Goal: Entertainment & Leisure: Consume media (video, audio)

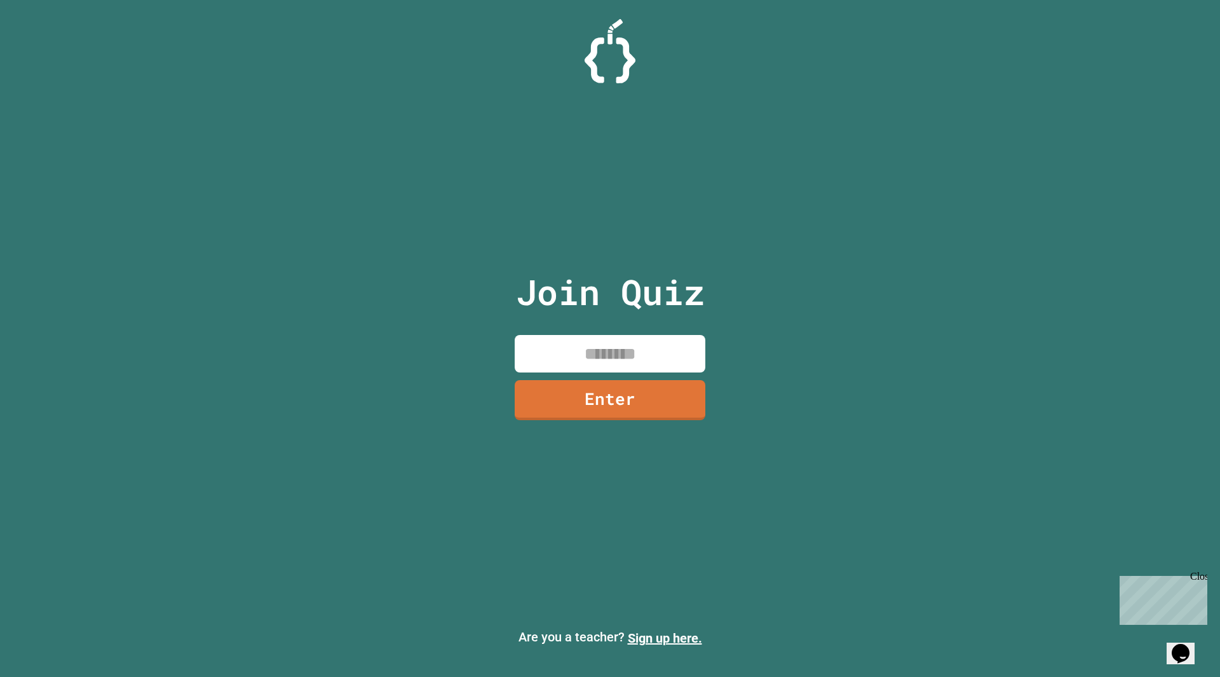
click at [661, 325] on div "Join Quiz Enter" at bounding box center [610, 338] width 214 height 613
click at [661, 359] on input at bounding box center [610, 354] width 191 height 38
type input "********"
click at [630, 419] on link "Enter" at bounding box center [610, 398] width 192 height 41
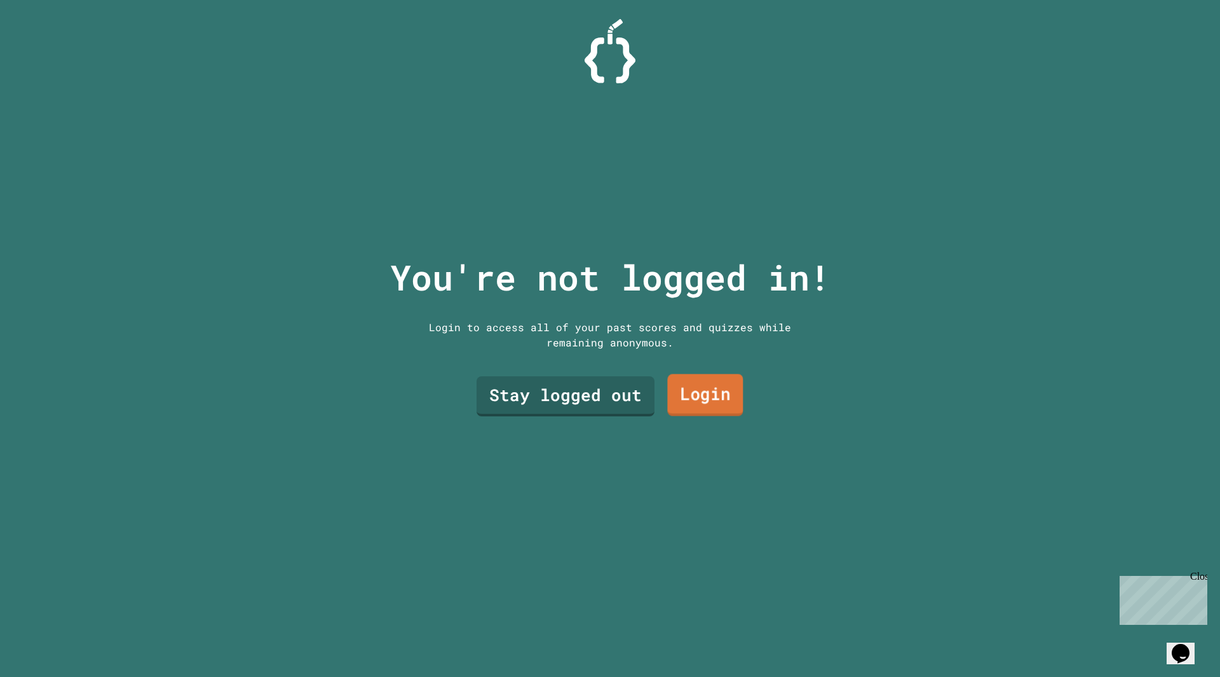
click at [687, 384] on link "Login" at bounding box center [705, 395] width 76 height 42
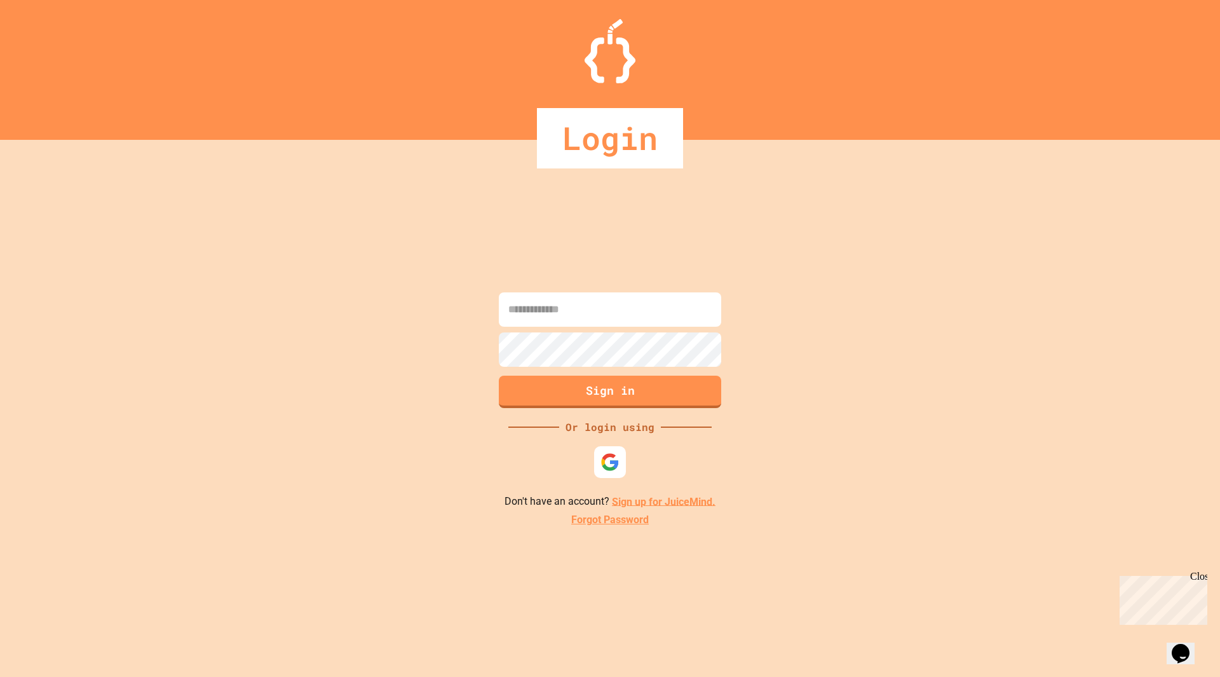
click at [515, 310] on input at bounding box center [610, 309] width 222 height 34
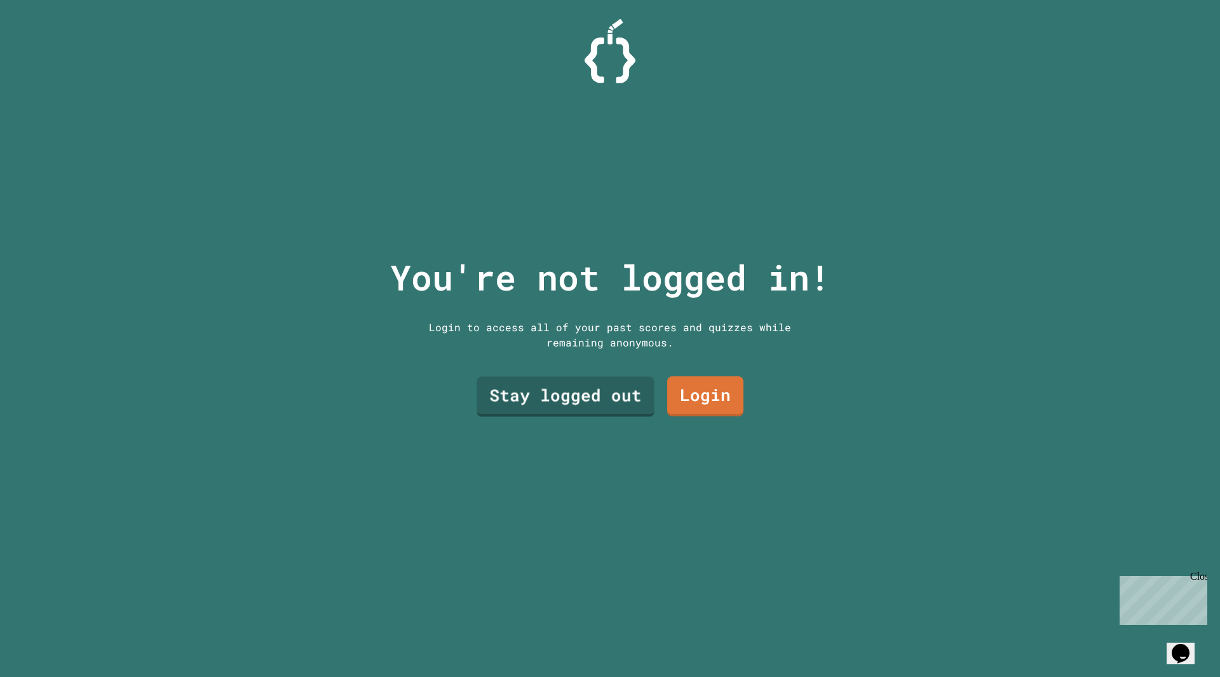
click at [603, 416] on div "Stay logged out Login" at bounding box center [610, 396] width 280 height 53
click at [606, 396] on link "Stay logged out" at bounding box center [565, 395] width 165 height 42
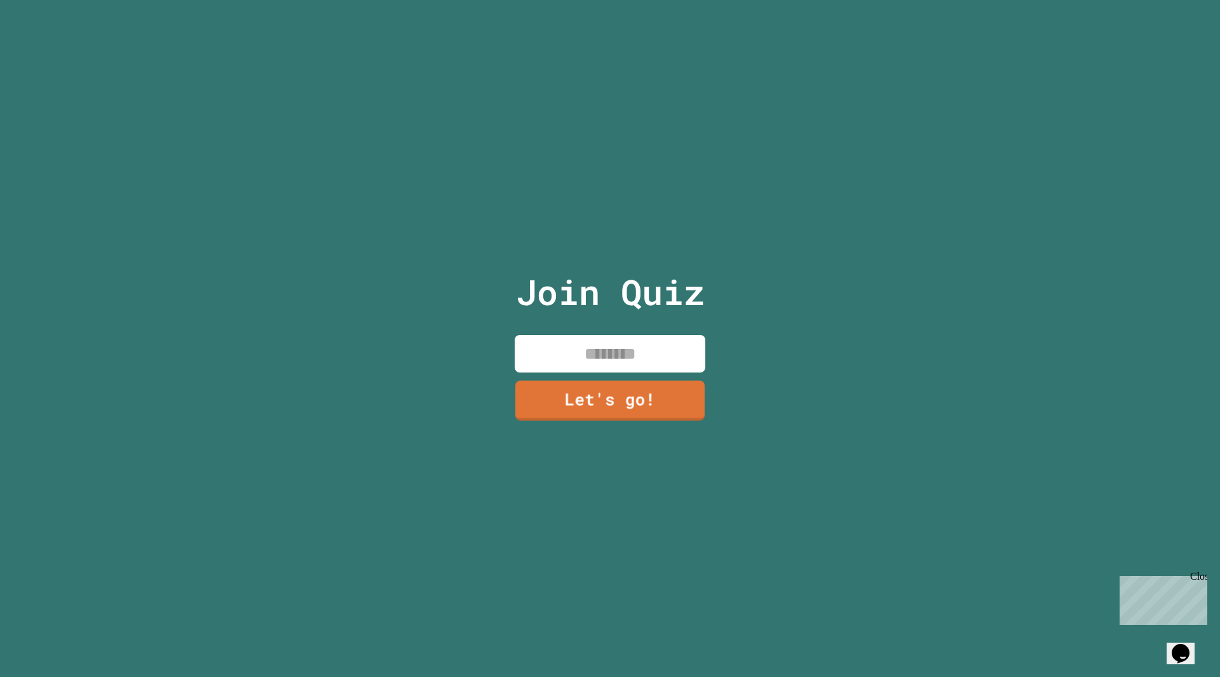
click at [592, 351] on input at bounding box center [610, 354] width 191 height 38
type input "**********"
click at [556, 409] on link "Let's go!" at bounding box center [610, 399] width 193 height 42
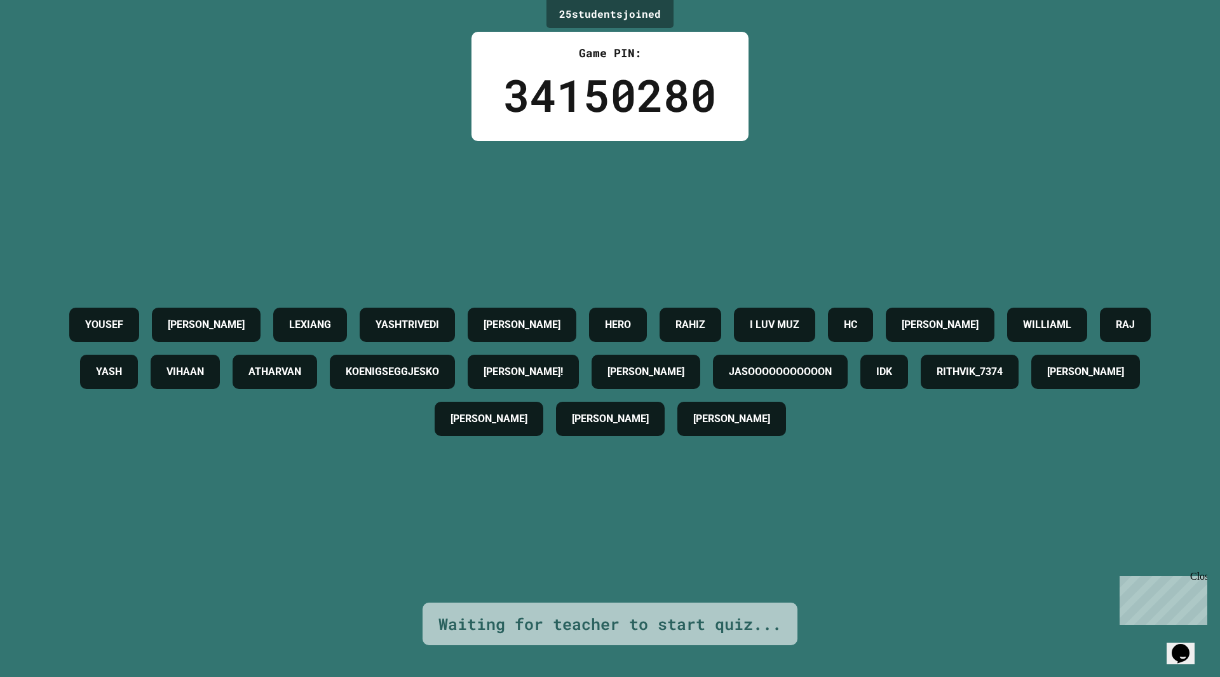
drag, startPoint x: 441, startPoint y: 472, endPoint x: 446, endPoint y: 460, distance: 13.5
click at [446, 461] on div "[PERSON_NAME] YASHTRIVEDI [PERSON_NAME] I LUV MUZ [PERSON_NAME] [PERSON_NAME] Y…" at bounding box center [610, 371] width 1157 height 461
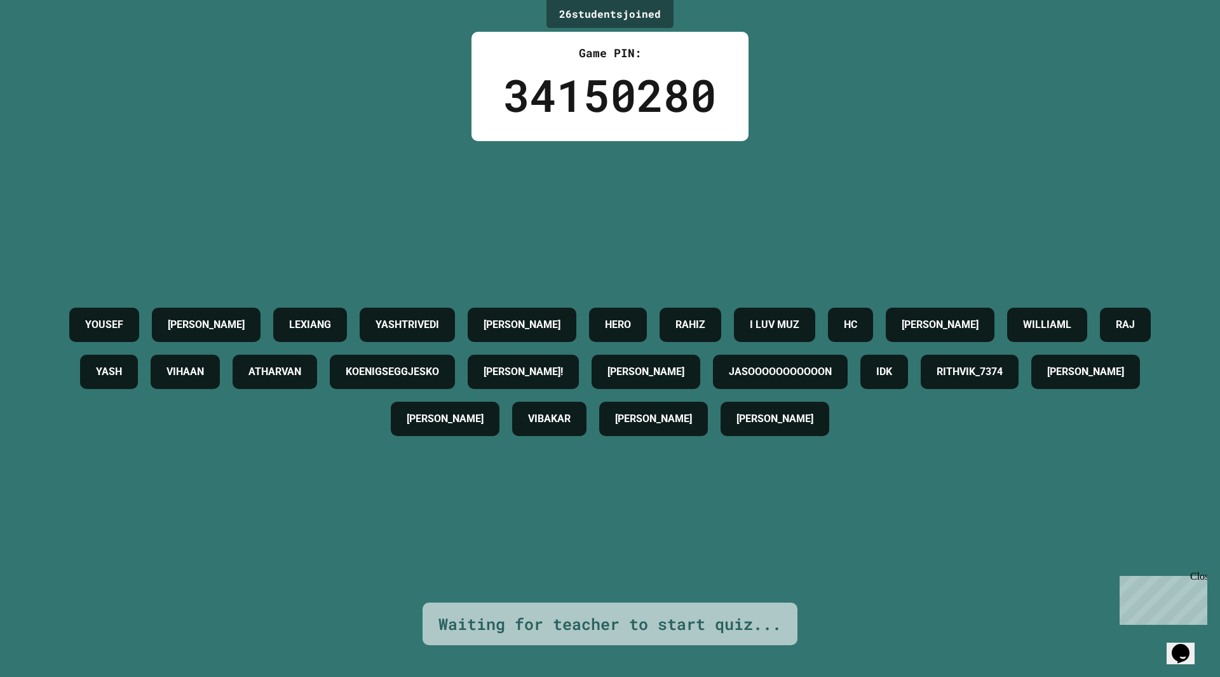
drag, startPoint x: 444, startPoint y: 462, endPoint x: 431, endPoint y: 421, distance: 42.6
click at [444, 461] on div "[PERSON_NAME] YASHTRIVEDI [PERSON_NAME] I LUV MUZ [PERSON_NAME] [PERSON_NAME] Y…" at bounding box center [610, 371] width 1157 height 461
click at [937, 379] on h4 "RITHVIK_7374" at bounding box center [970, 371] width 66 height 15
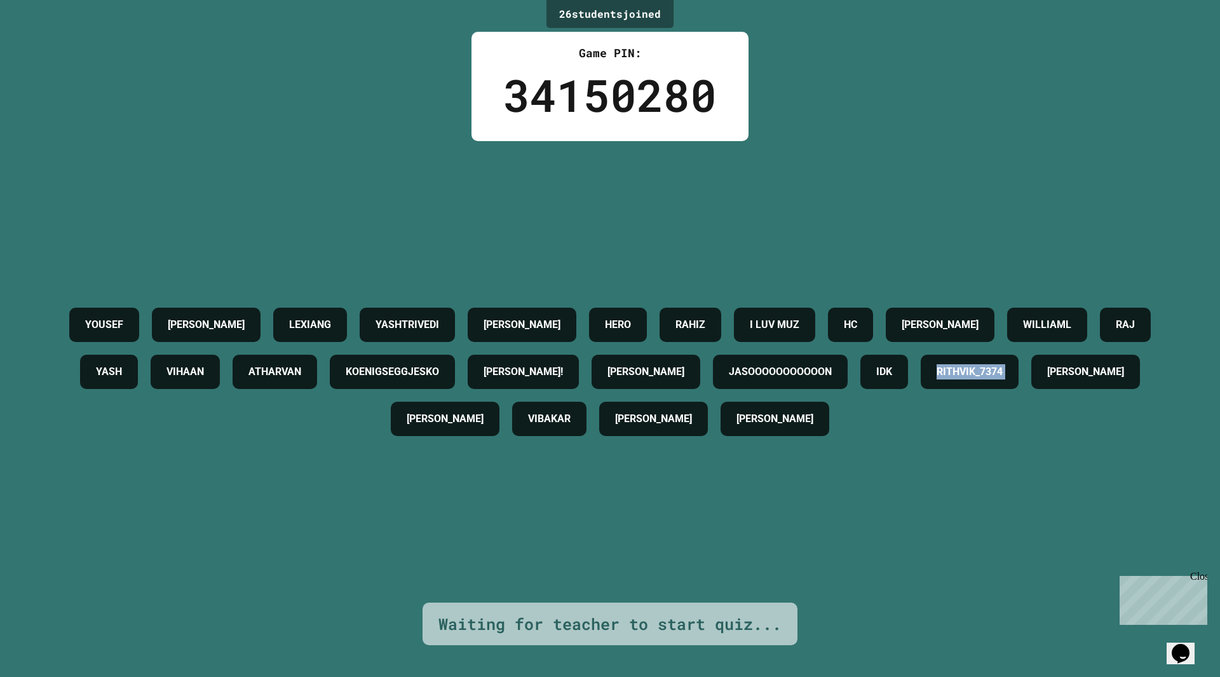
click at [937, 379] on h4 "RITHVIK_7374" at bounding box center [970, 371] width 66 height 15
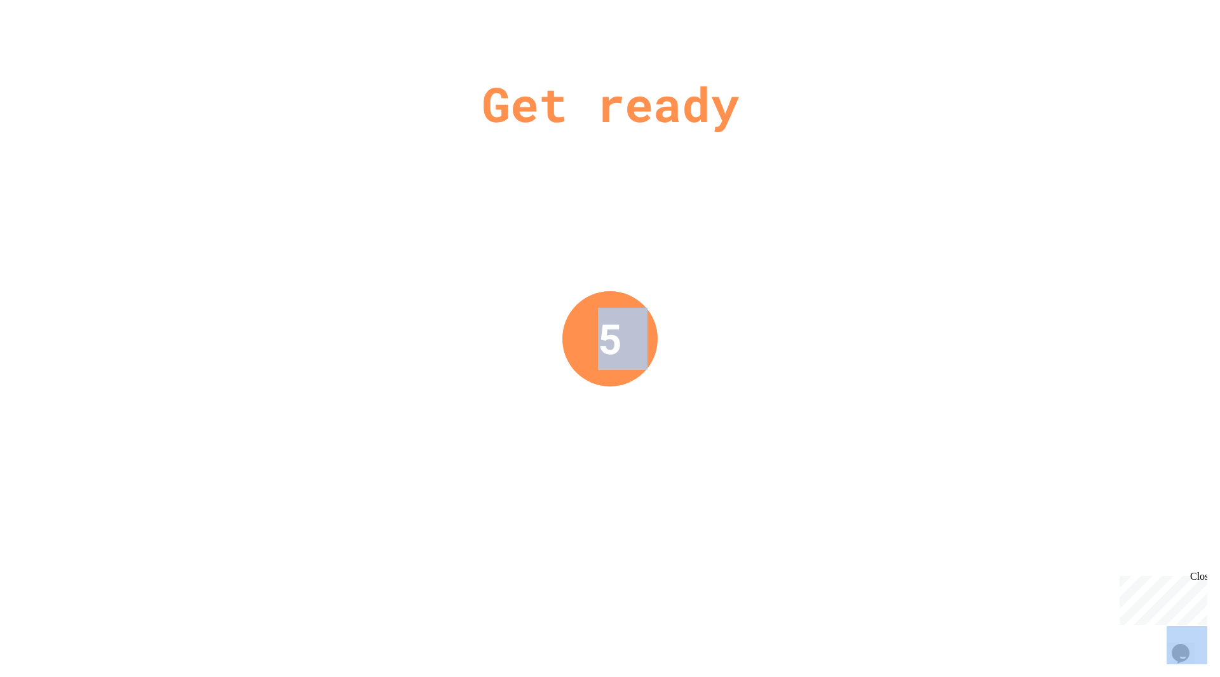
drag, startPoint x: 392, startPoint y: 421, endPoint x: 378, endPoint y: 423, distance: 14.0
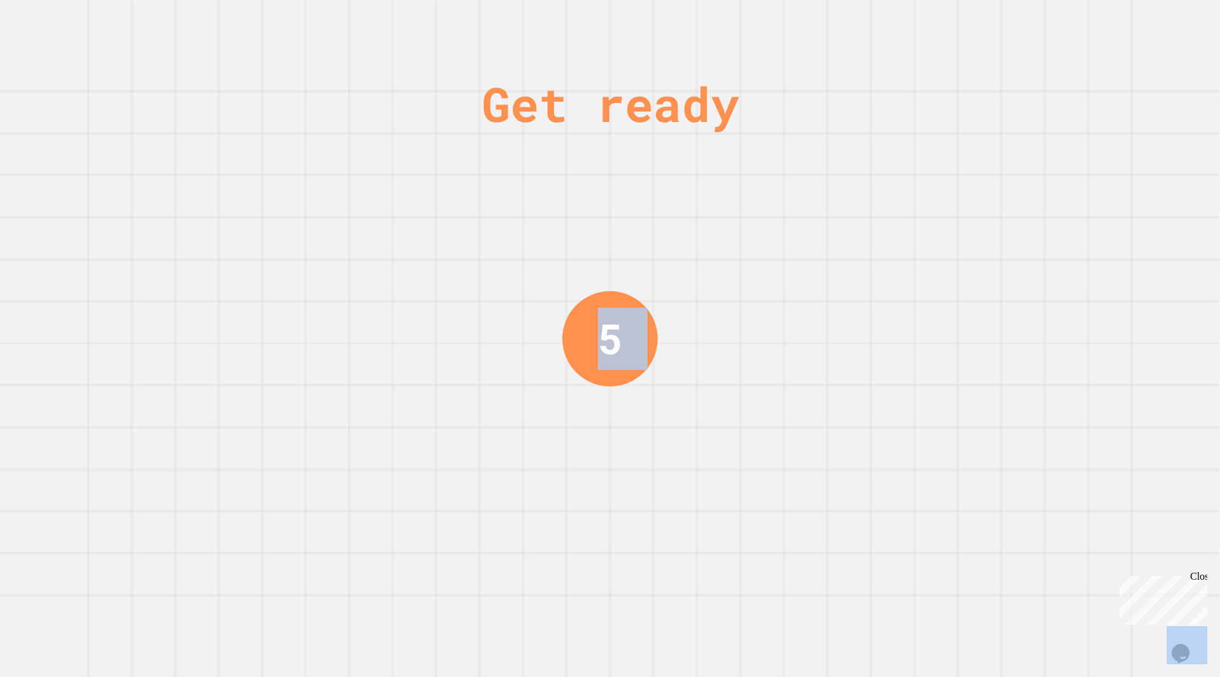
click at [378, 423] on div "Get ready 5" at bounding box center [610, 338] width 1220 height 677
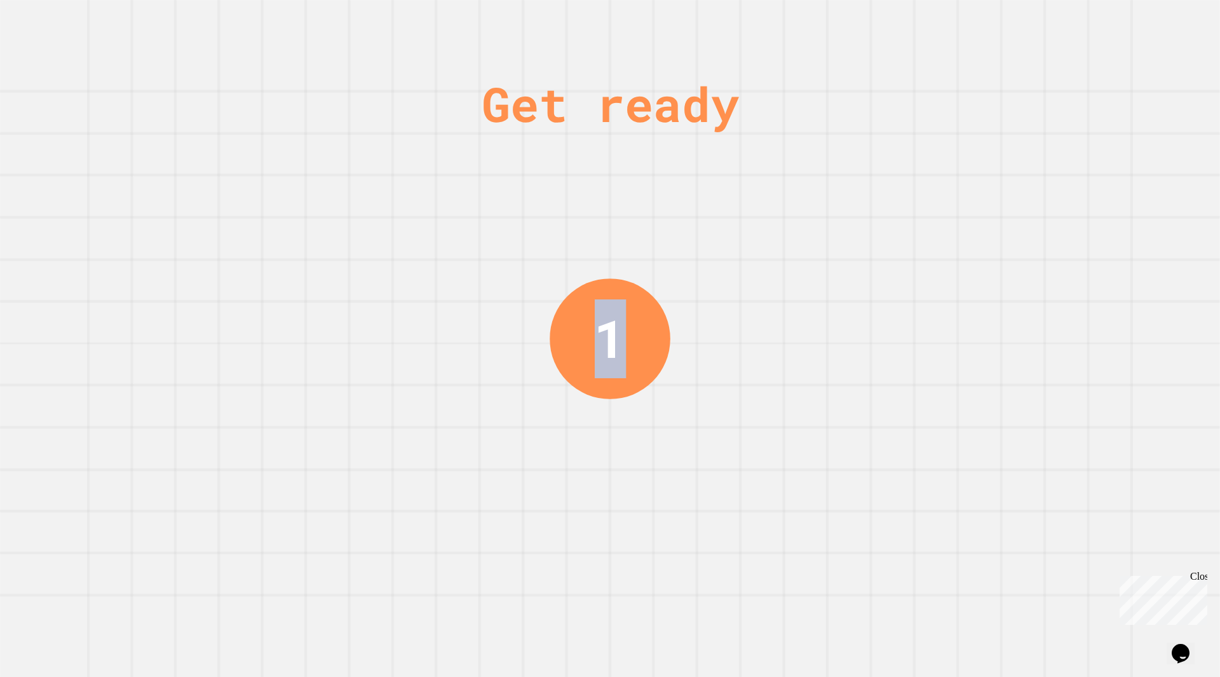
drag, startPoint x: 378, startPoint y: 423, endPoint x: 838, endPoint y: 181, distance: 519.8
click at [843, 177] on div "Get ready 1" at bounding box center [610, 338] width 1220 height 677
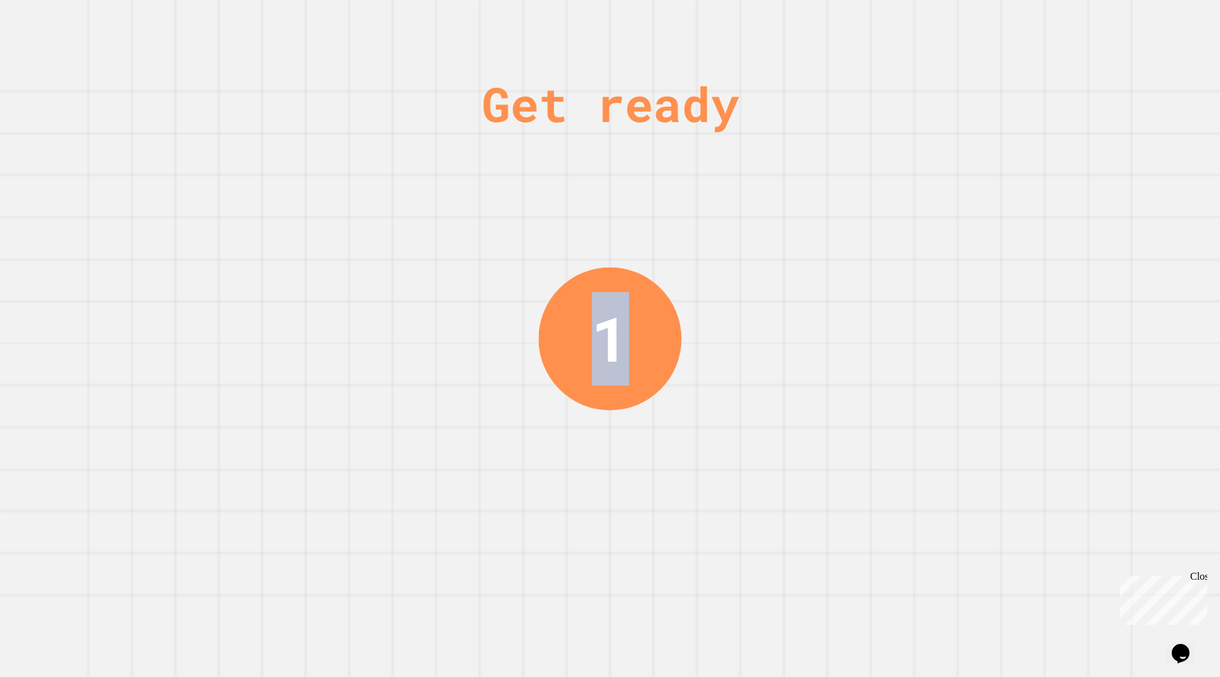
click at [838, 181] on div "Get ready 1" at bounding box center [610, 338] width 1220 height 677
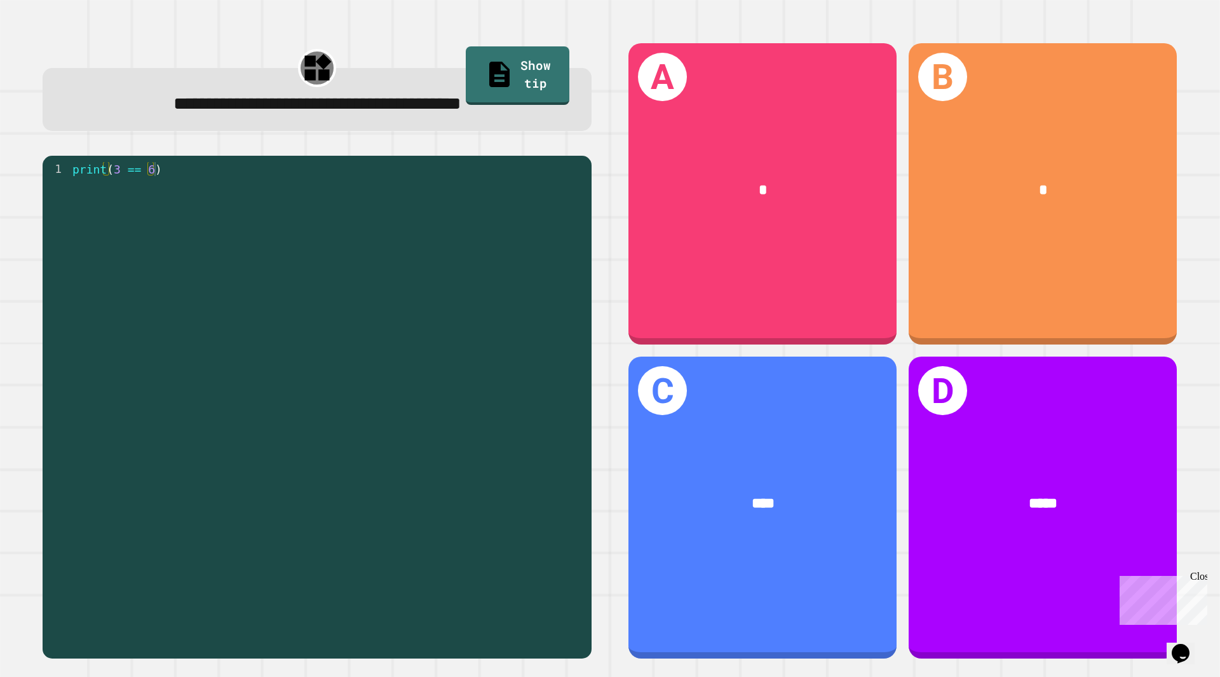
drag, startPoint x: 557, startPoint y: 192, endPoint x: 330, endPoint y: 164, distance: 229.3
click at [330, 164] on div "print ( 3 == 6 )" at bounding box center [328, 406] width 516 height 489
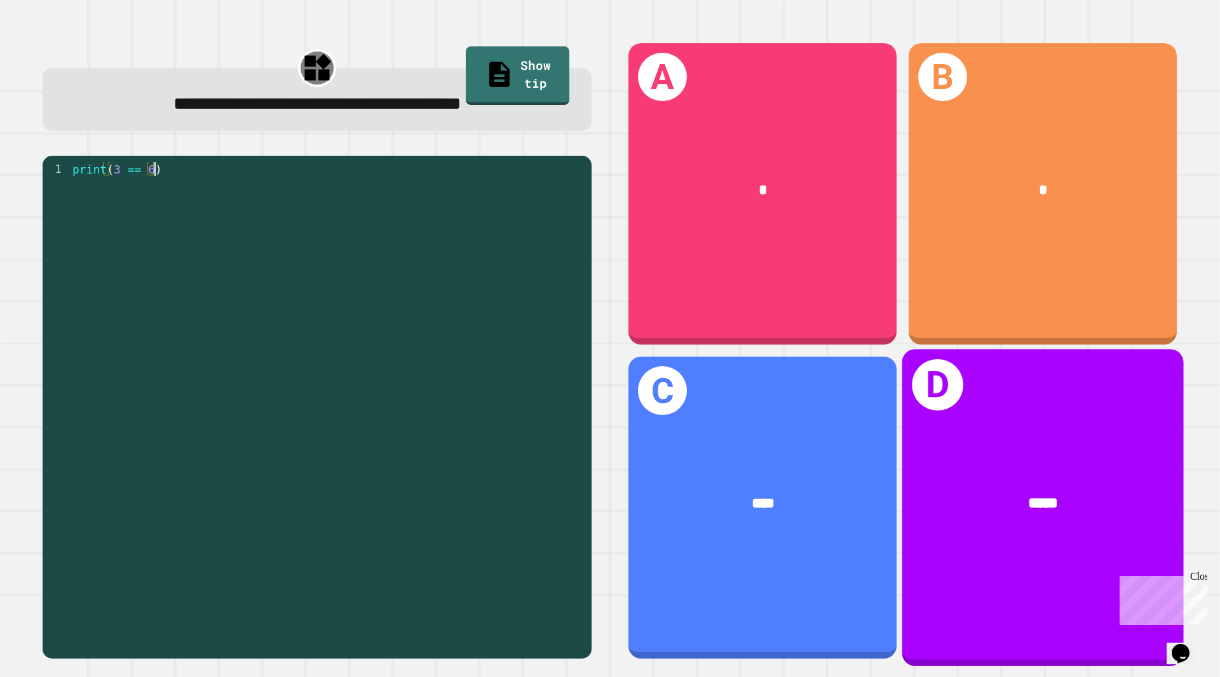
click at [1055, 422] on div "D *****" at bounding box center [1044, 507] width 282 height 317
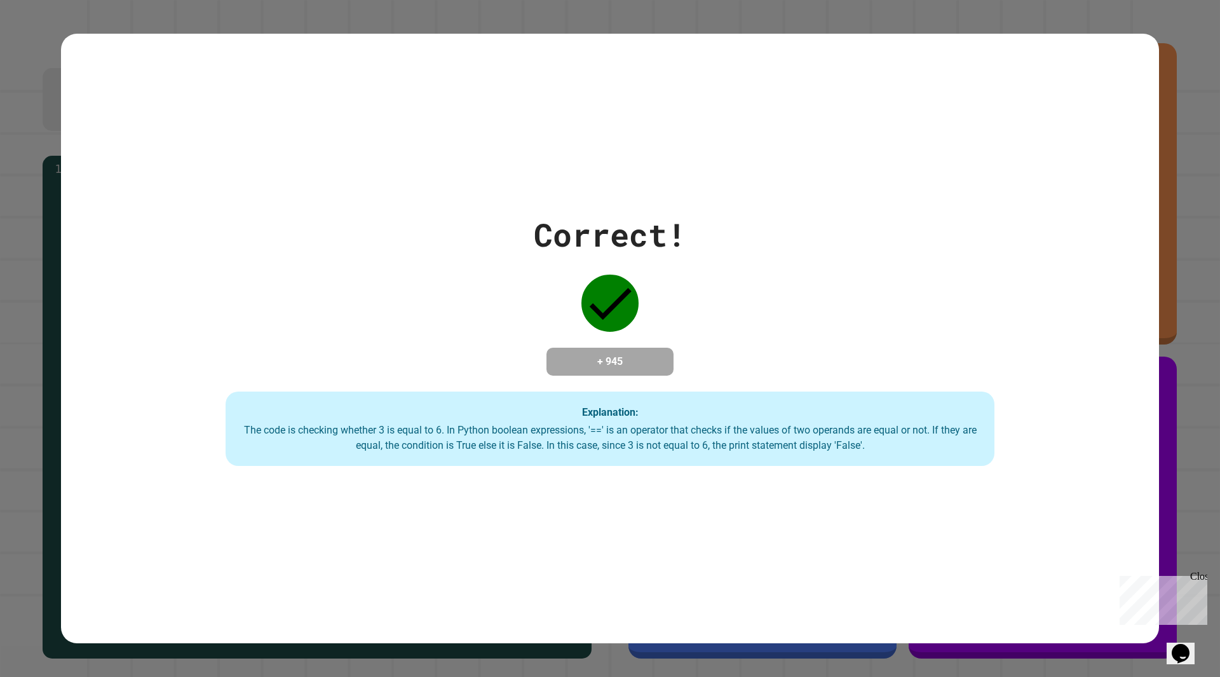
click at [693, 545] on div "Correct! + 945 Explanation: The code is checking whether 3 is equal to 6. In Py…" at bounding box center [610, 339] width 1098 height 610
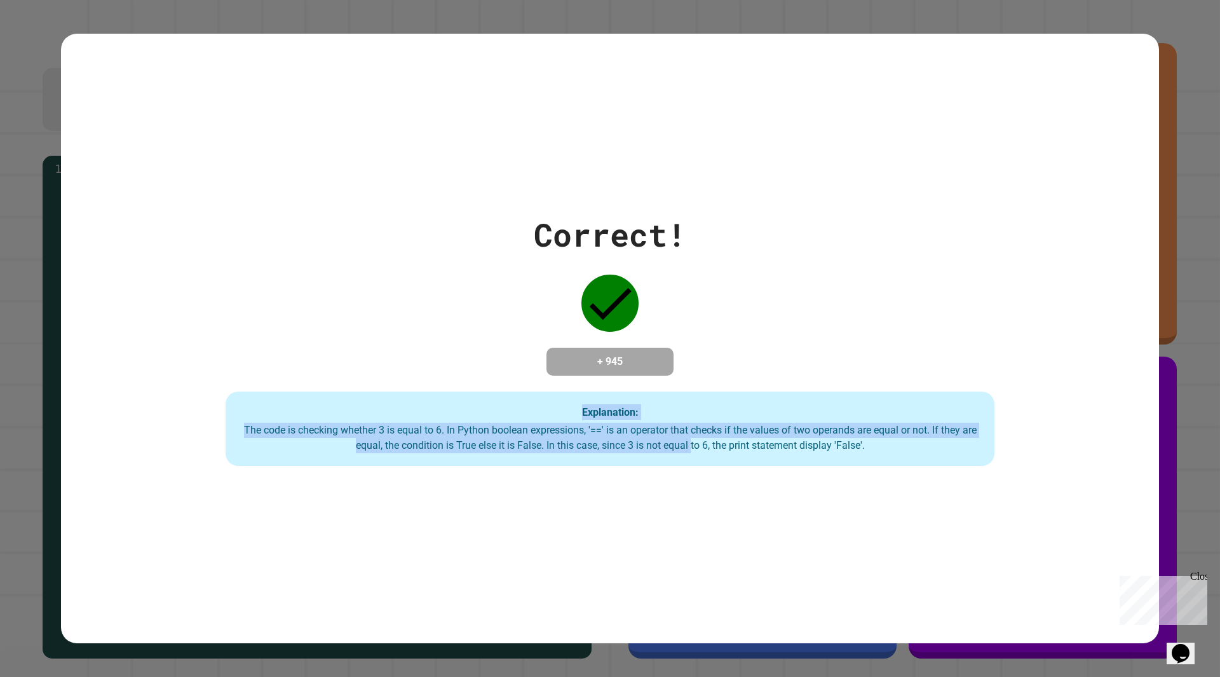
drag, startPoint x: 652, startPoint y: 364, endPoint x: 692, endPoint y: 577, distance: 216.7
click at [692, 577] on div "Correct! + 945 Explanation: The code is checking whether 3 is equal to 6. In Py…" at bounding box center [610, 339] width 1098 height 610
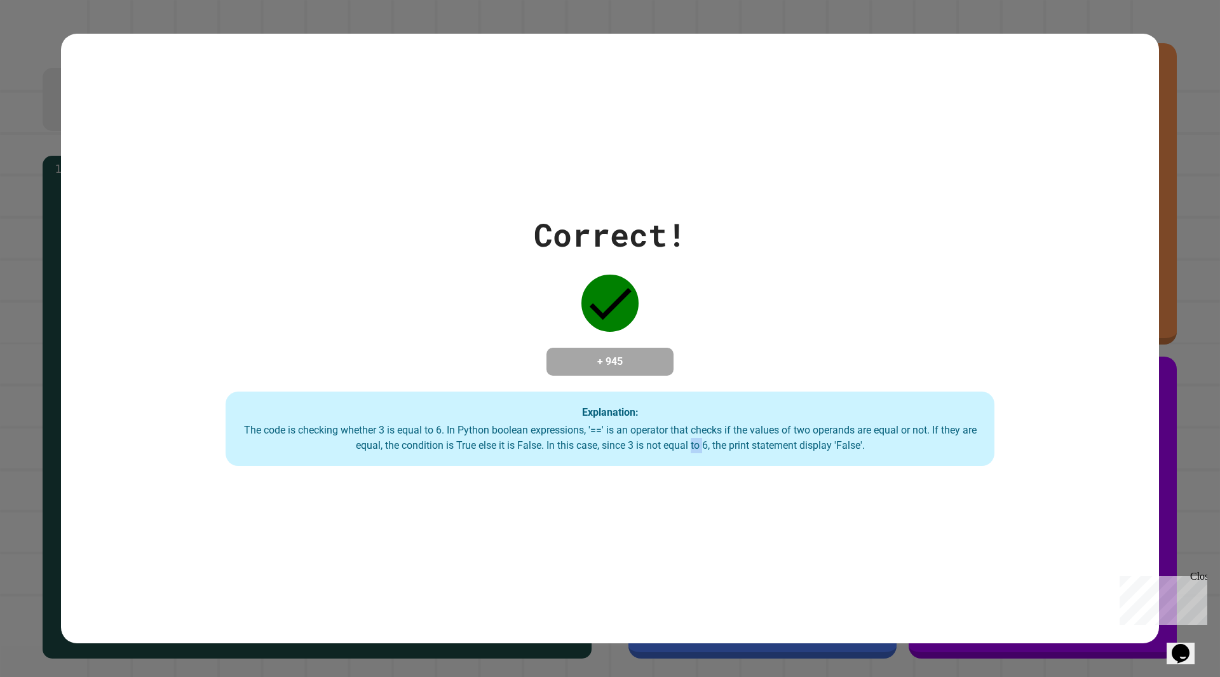
click at [692, 577] on div "Correct! + 945 Explanation: The code is checking whether 3 is equal to 6. In Py…" at bounding box center [610, 339] width 1098 height 610
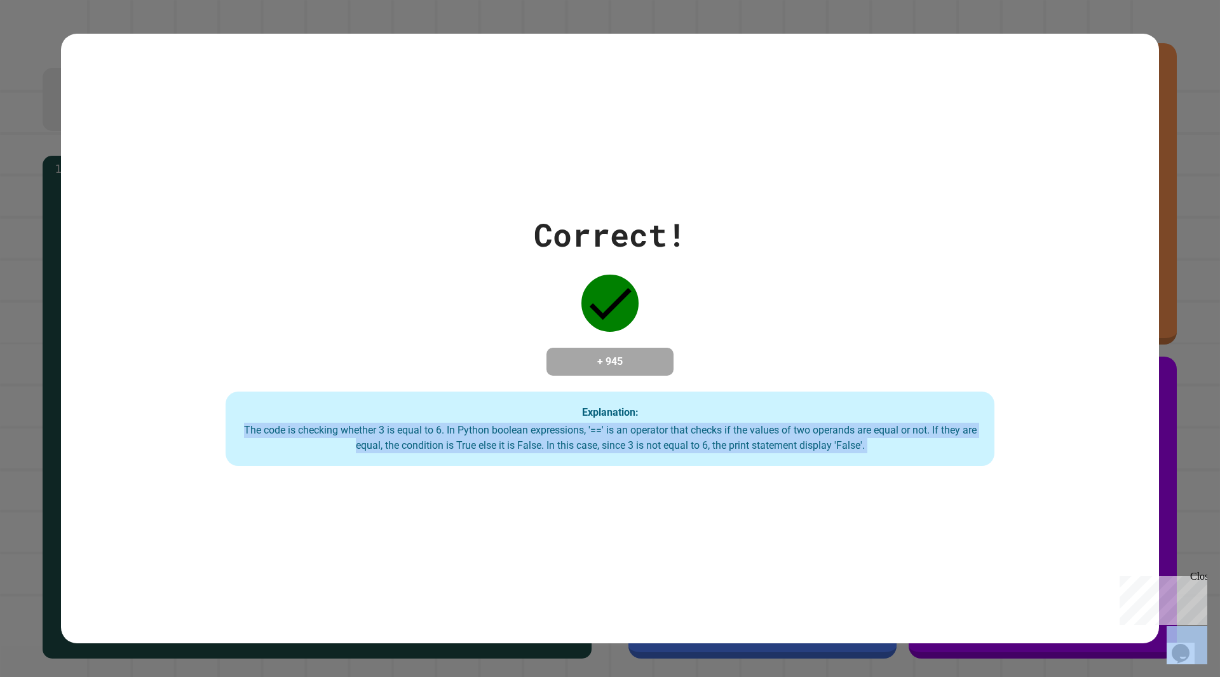
click at [692, 577] on div "Correct! + 945 Explanation: The code is checking whether 3 is equal to 6. In Py…" at bounding box center [610, 339] width 1098 height 610
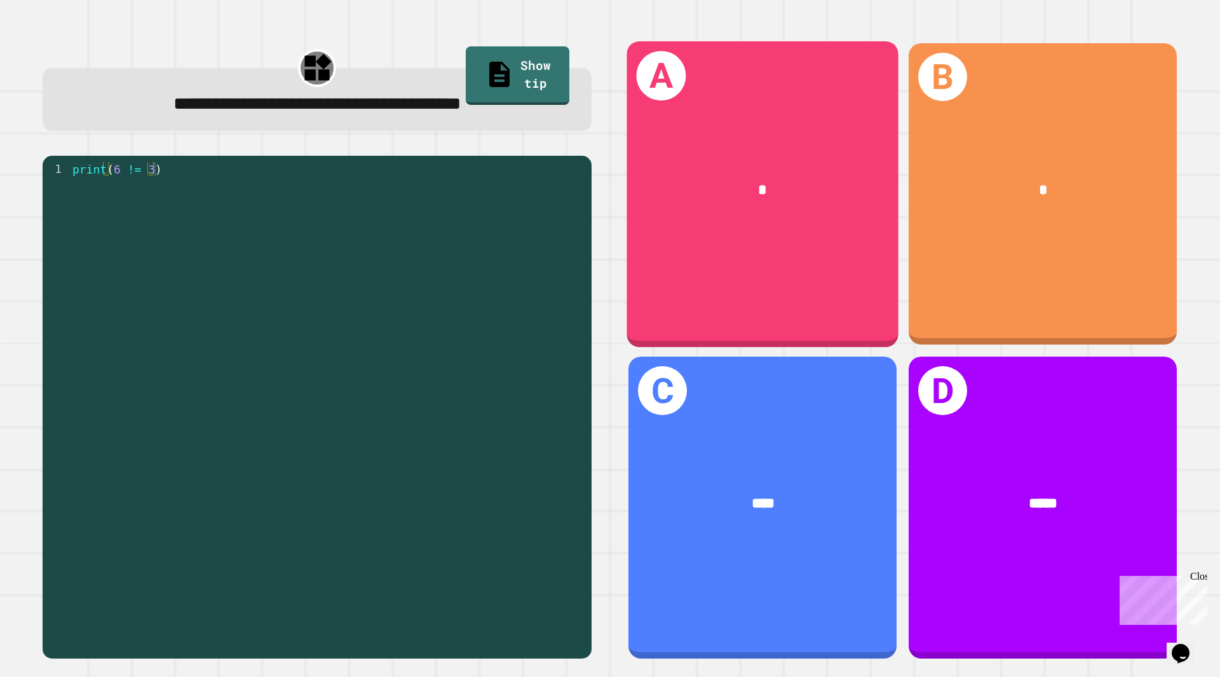
click at [320, 243] on div "print ( 6 != 3 )" at bounding box center [328, 406] width 516 height 489
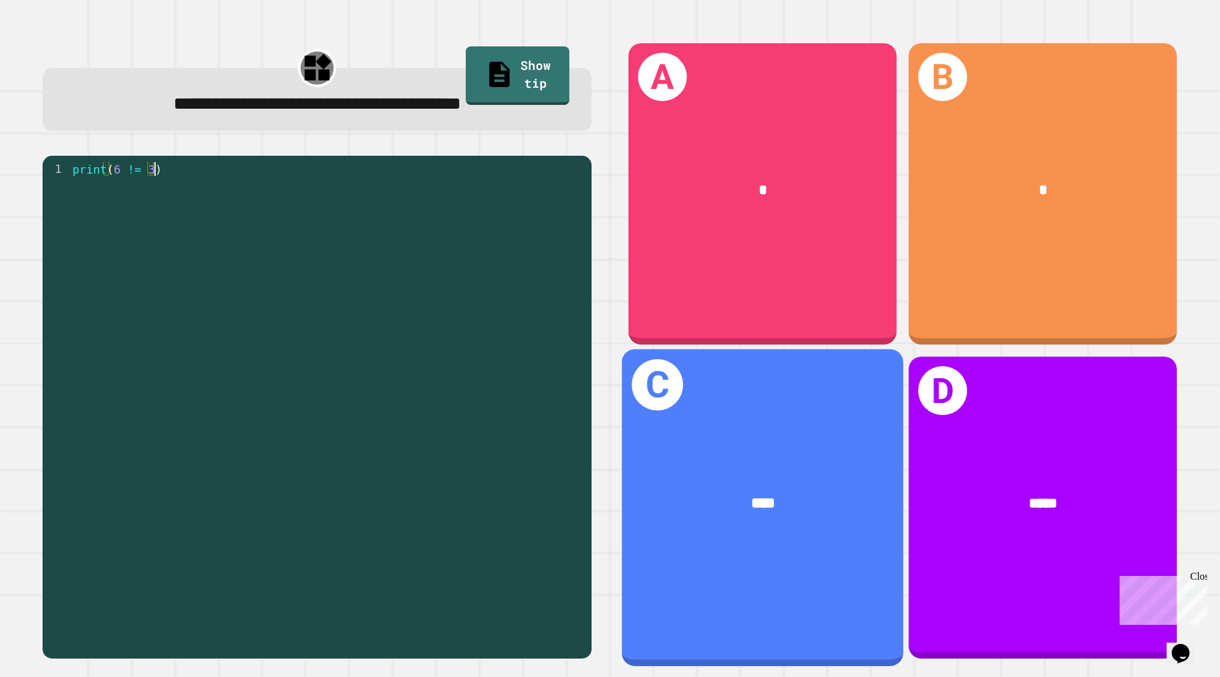
click at [746, 523] on div "****" at bounding box center [763, 503] width 282 height 85
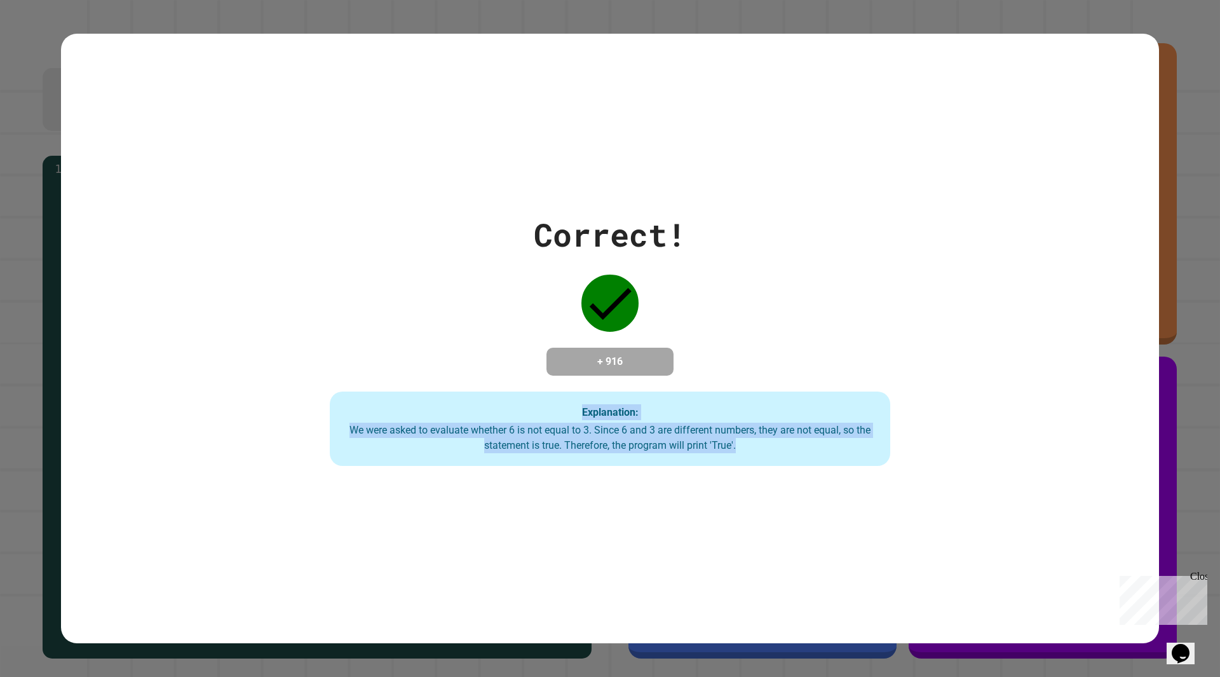
drag, startPoint x: 656, startPoint y: 474, endPoint x: 472, endPoint y: 381, distance: 206.1
click at [472, 381] on div "Correct! + 916 Explanation: We were asked to evaluate whether 6 is not equal to…" at bounding box center [610, 339] width 1098 height 610
click at [472, 381] on div "Correct! + 916 Explanation: We were asked to evaluate whether 6 is not equal to…" at bounding box center [610, 339] width 801 height 256
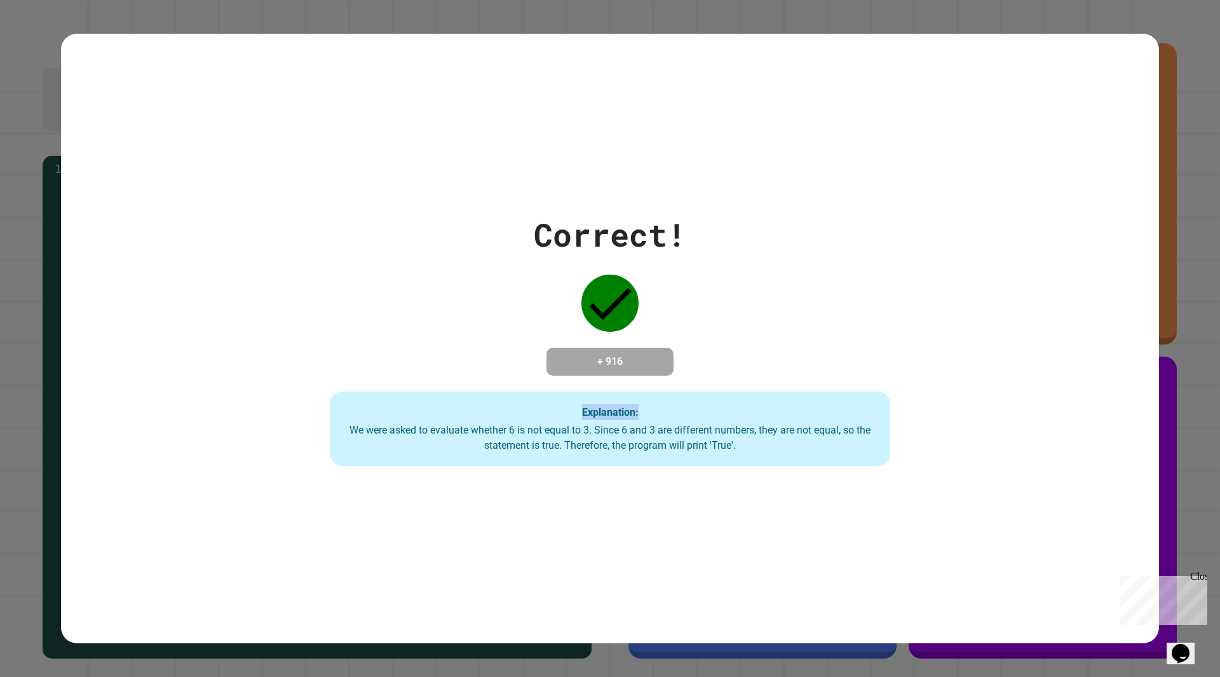
click at [472, 381] on div "Correct! + 916 Explanation: We were asked to evaluate whether 6 is not equal to…" at bounding box center [610, 339] width 801 height 256
click at [470, 381] on div "Correct! + 916 Explanation: We were asked to evaluate whether 6 is not equal to…" at bounding box center [610, 339] width 801 height 256
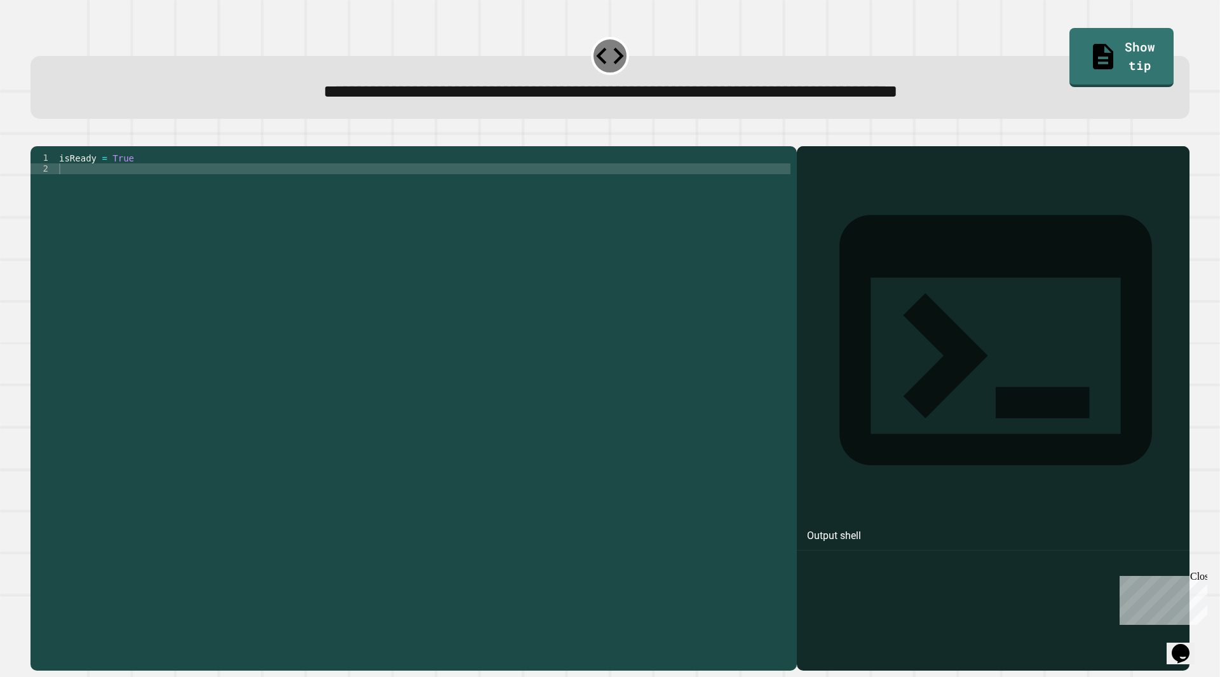
click at [217, 139] on div at bounding box center [610, 138] width 1159 height 15
click at [130, 186] on div "isReady = True" at bounding box center [424, 396] width 734 height 486
click at [114, 173] on div "isReady = True" at bounding box center [424, 396] width 734 height 486
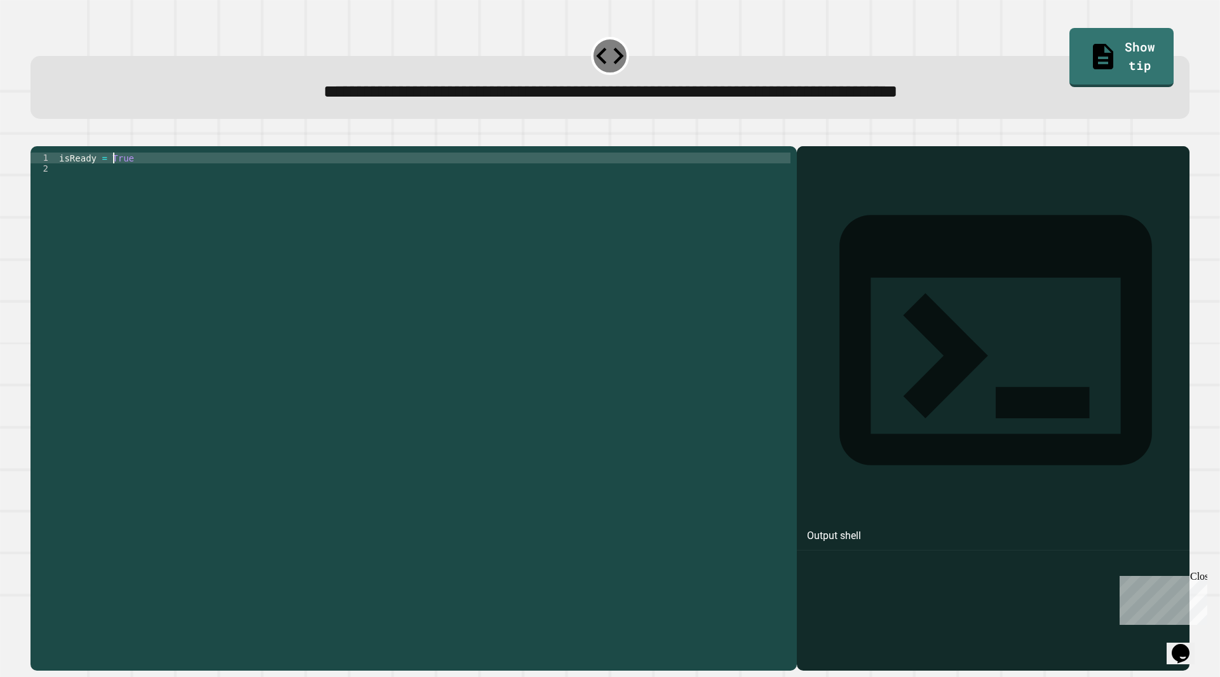
click at [114, 173] on div "isReady = True" at bounding box center [424, 396] width 734 height 486
type textarea "**********"
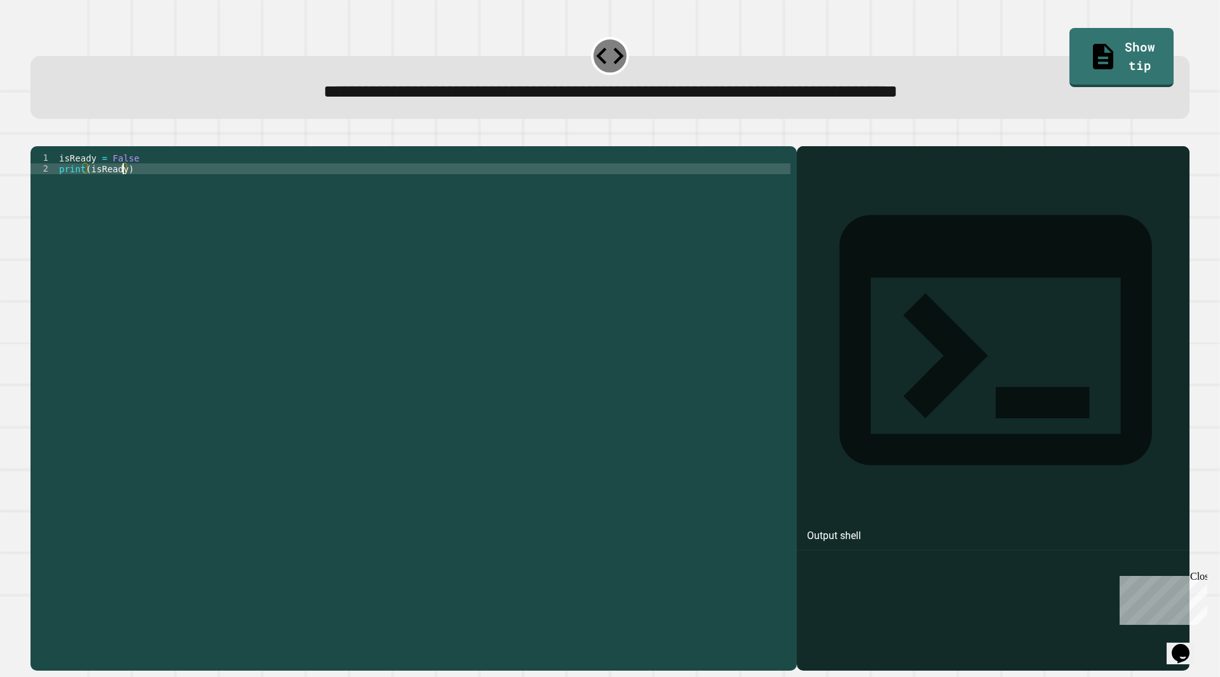
type textarea "**********"
click at [37, 136] on icon "button" at bounding box center [37, 136] width 0 height 0
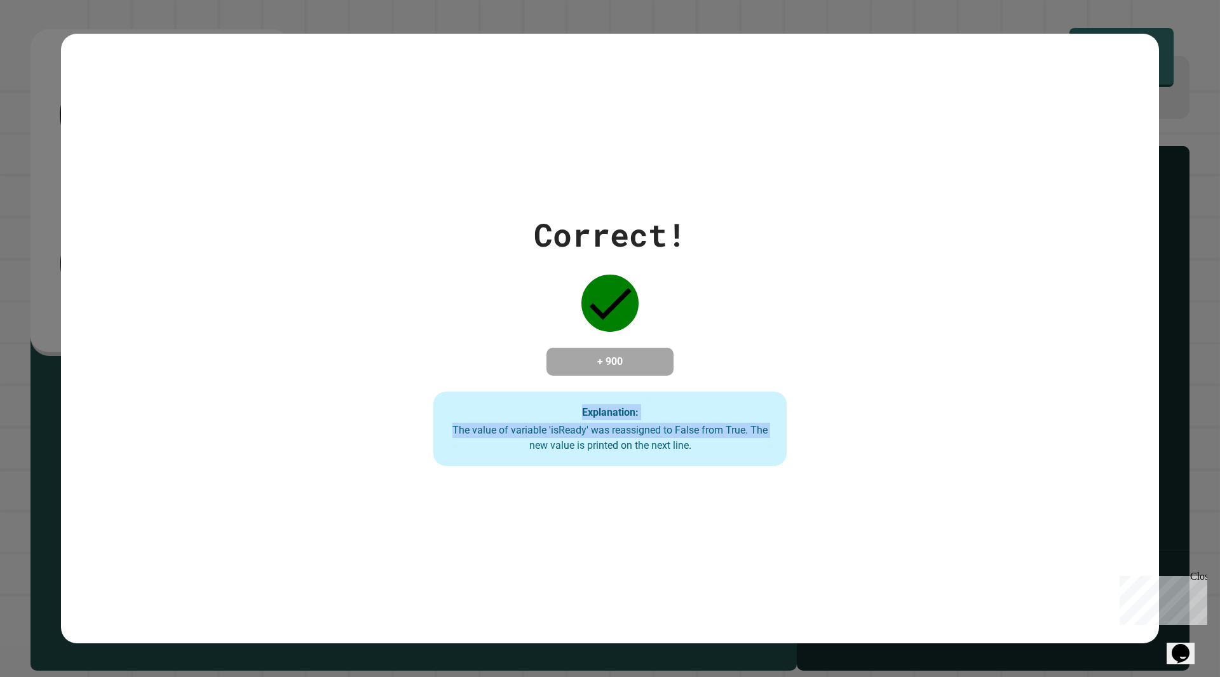
drag, startPoint x: 488, startPoint y: 452, endPoint x: 468, endPoint y: 411, distance: 45.2
click at [468, 411] on div "Explanation: The value of variable 'isReady' was reassigned to False from True.…" at bounding box center [611, 429] width 354 height 75
drag, startPoint x: 468, startPoint y: 411, endPoint x: 482, endPoint y: 430, distance: 23.1
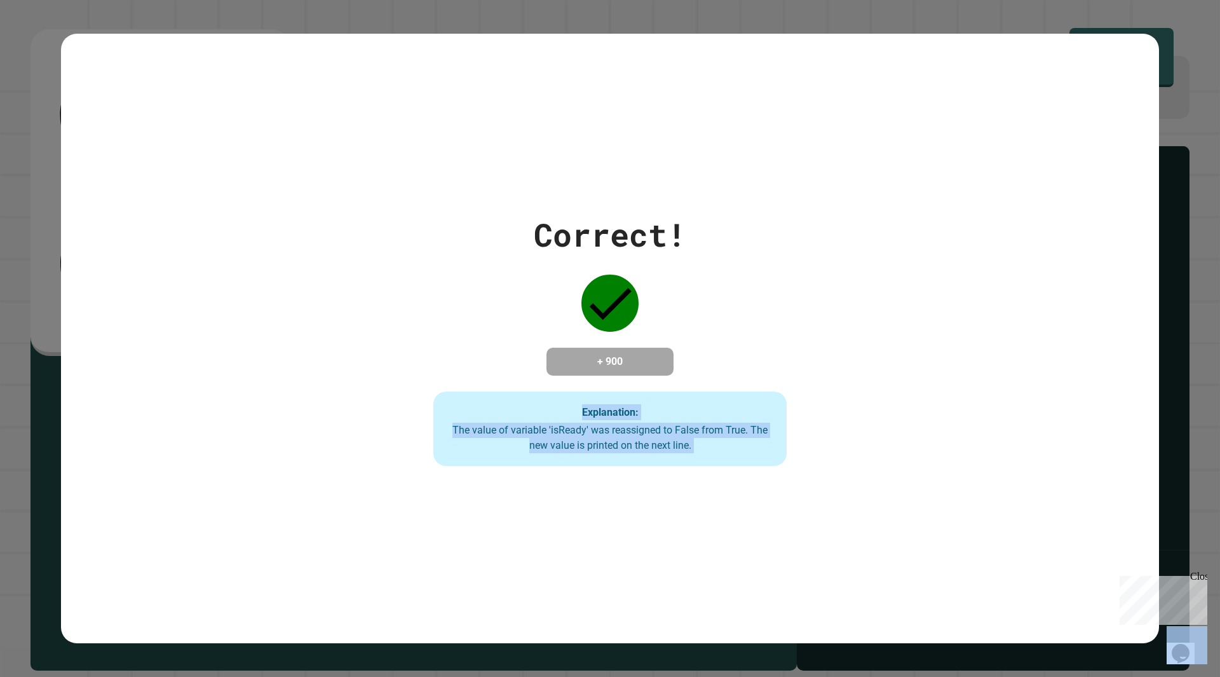
click at [482, 430] on div "Explanation: The value of variable 'isReady' was reassigned to False from True.…" at bounding box center [611, 429] width 354 height 75
click at [471, 397] on div "Explanation: The value of variable 'isReady' was reassigned to False from True.…" at bounding box center [611, 429] width 354 height 75
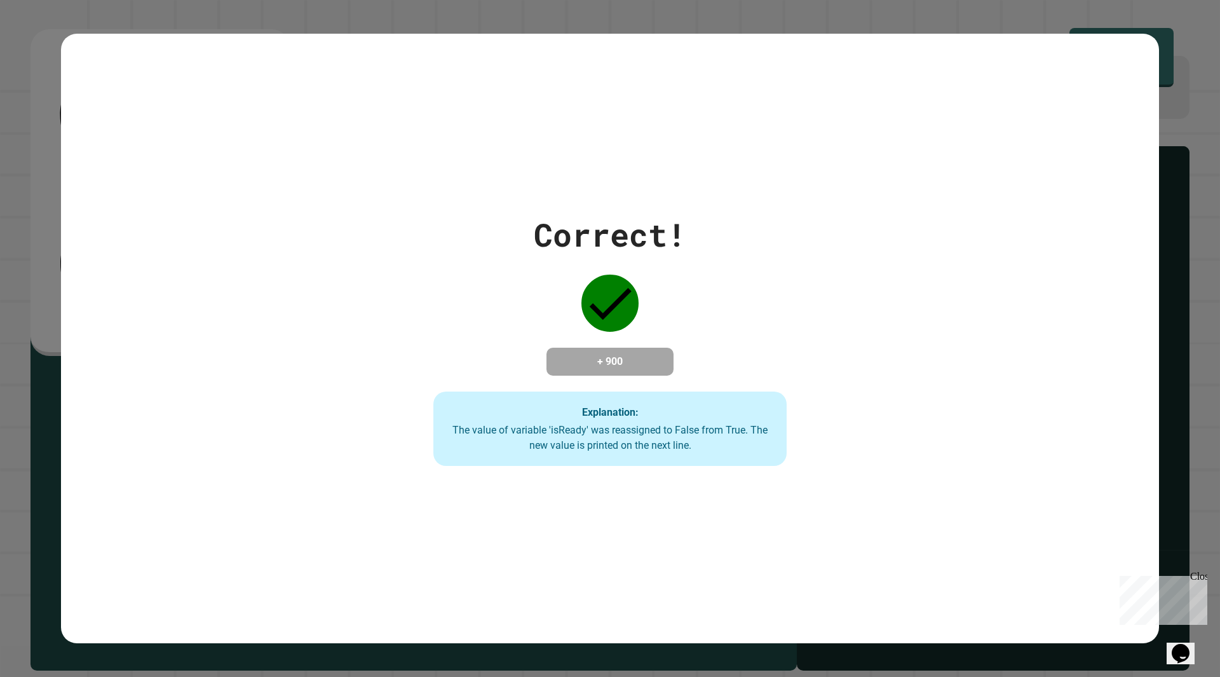
drag, startPoint x: 471, startPoint y: 397, endPoint x: 365, endPoint y: 331, distance: 125.4
click at [365, 331] on div "Correct! + 900 Explanation: The value of variable 'isReady' was reassigned to F…" at bounding box center [610, 339] width 505 height 256
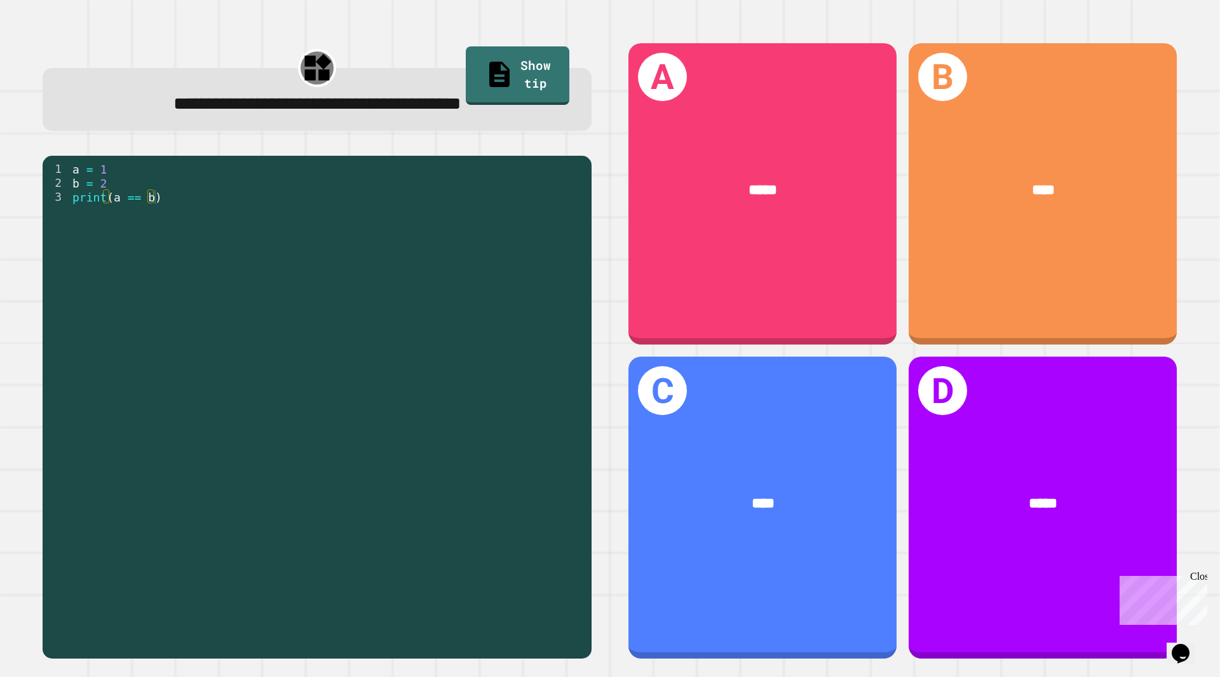
click at [442, 220] on div "a = 1 b = 2 print ( a == b )" at bounding box center [328, 406] width 516 height 489
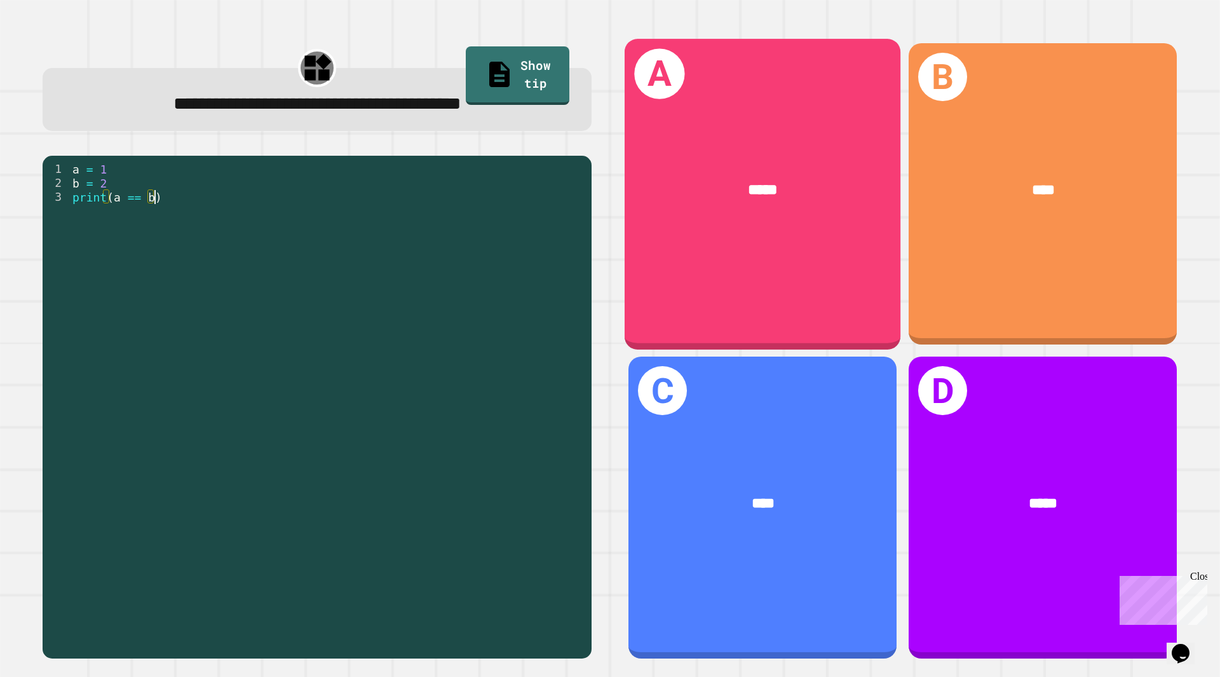
click at [706, 217] on div "*****" at bounding box center [763, 191] width 276 height 84
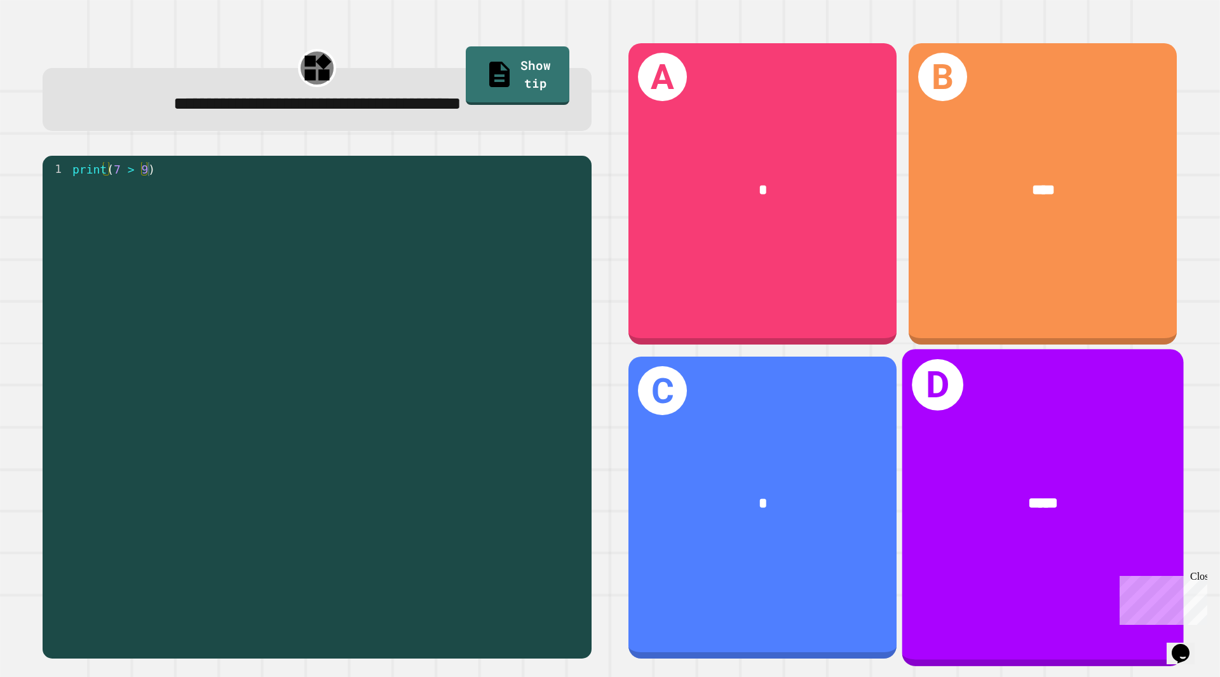
click at [1075, 475] on div "*****" at bounding box center [1044, 503] width 282 height 85
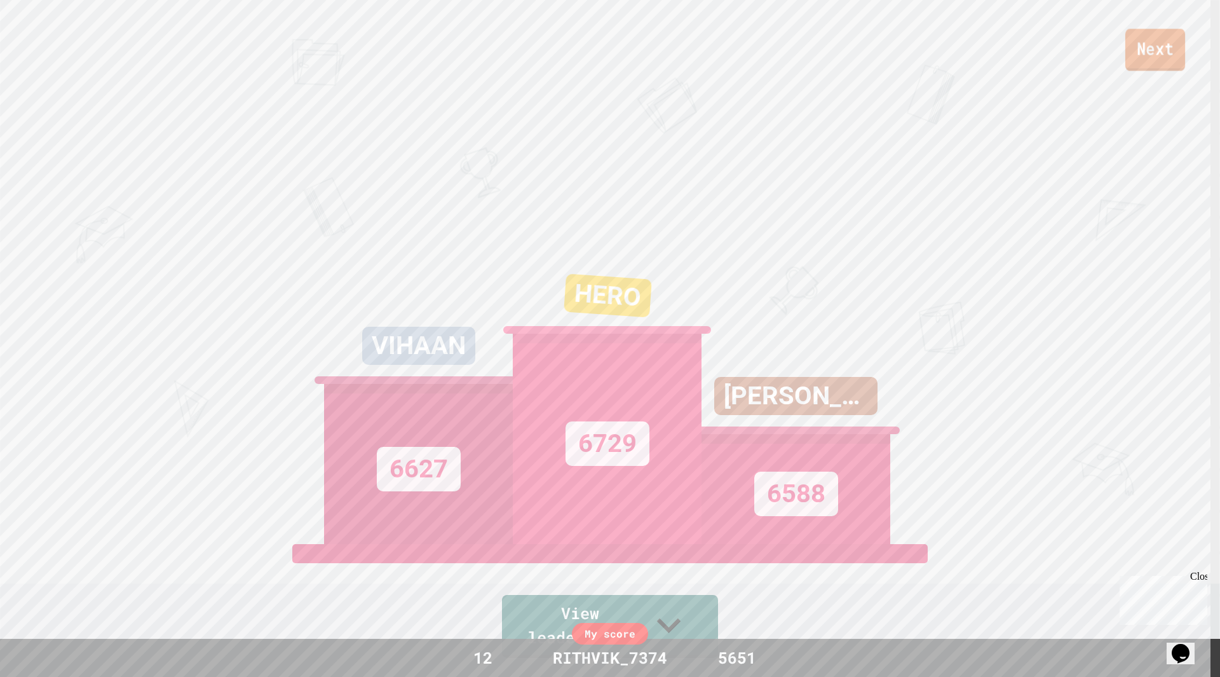
click at [1159, 46] on link "Next" at bounding box center [1156, 50] width 60 height 42
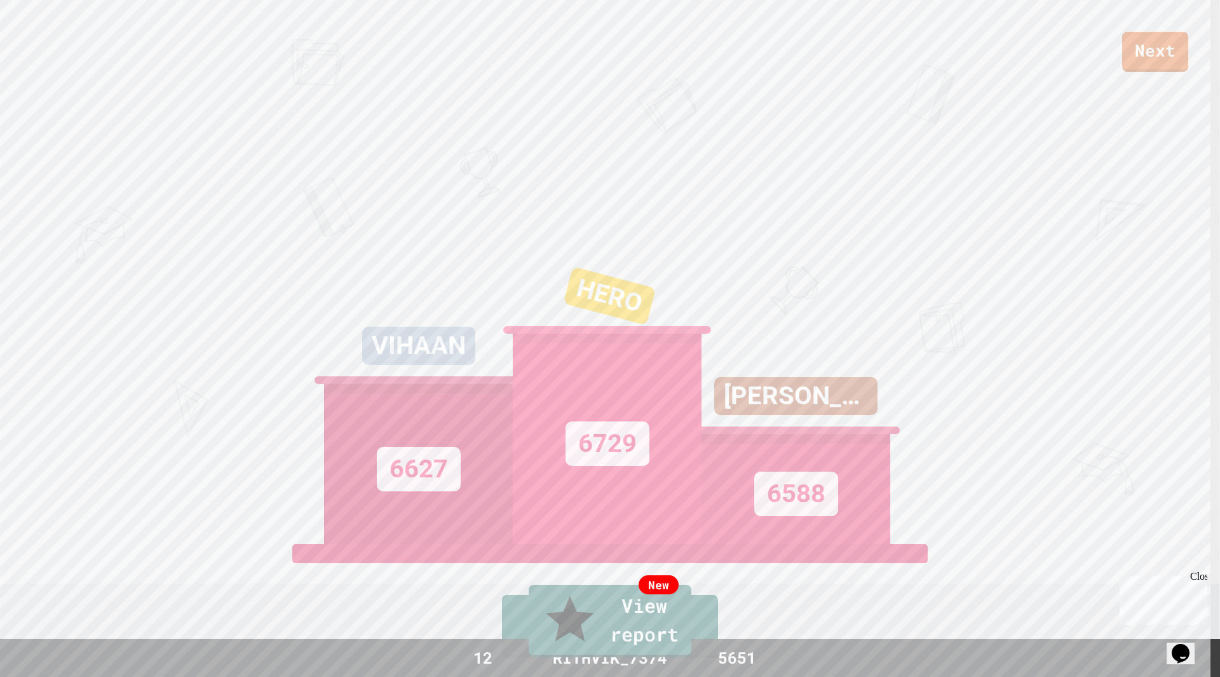
click at [658, 646] on link "New View report" at bounding box center [610, 620] width 158 height 76
